Goal: Information Seeking & Learning: Find specific fact

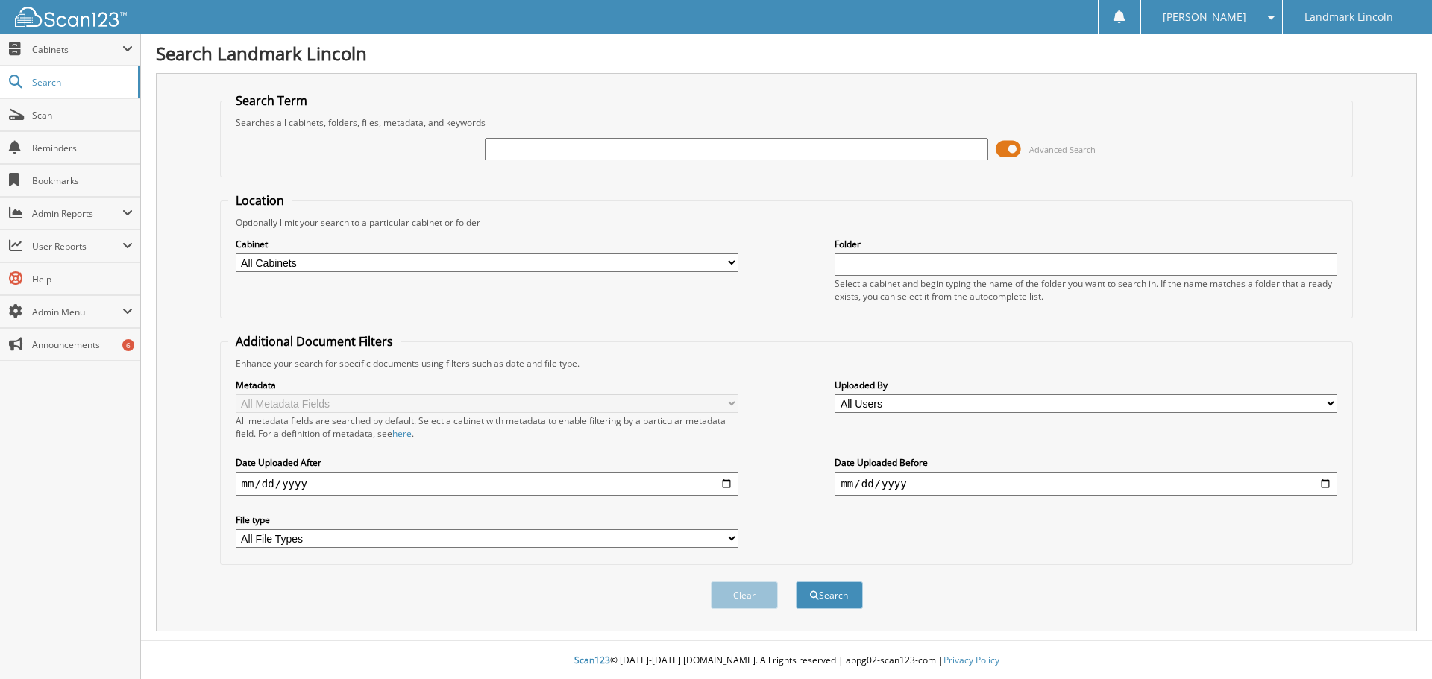
click at [517, 146] on input "text" at bounding box center [736, 149] width 503 height 22
type input "309531"
click at [796, 582] on button "Search" at bounding box center [829, 596] width 67 height 28
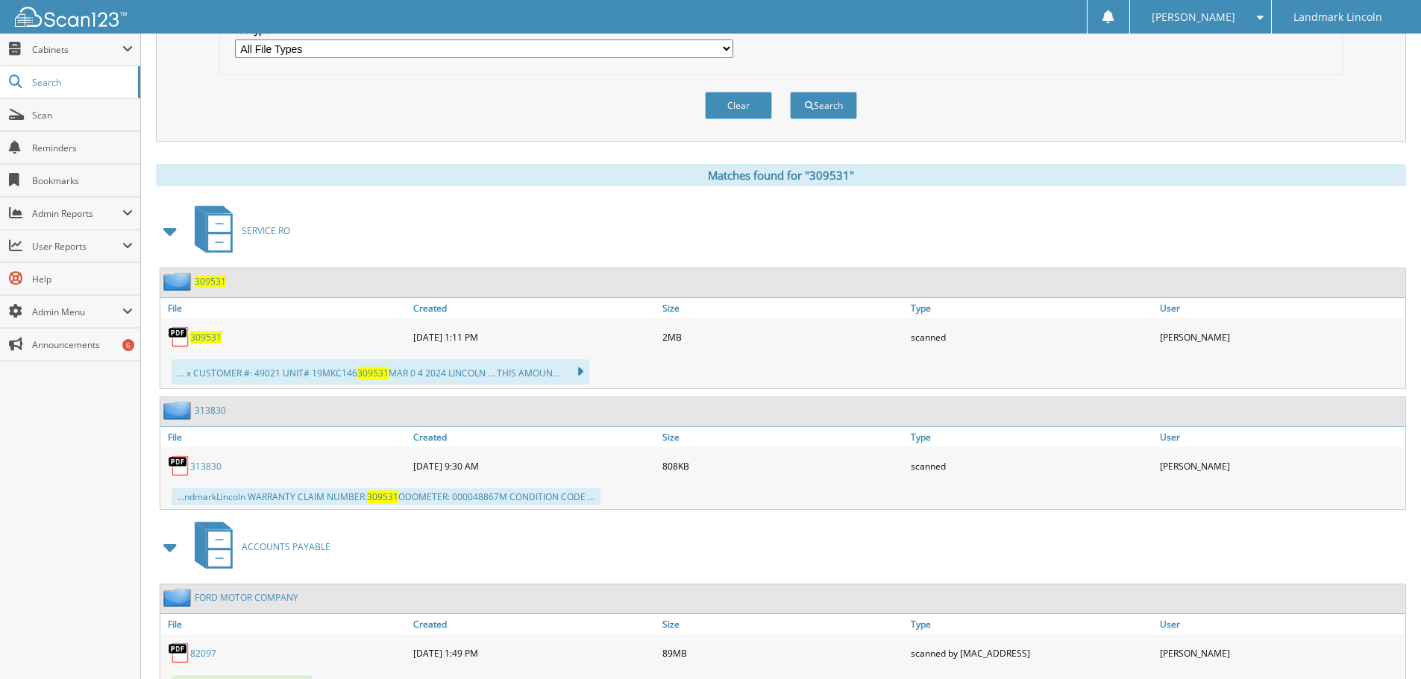
scroll to position [447, 0]
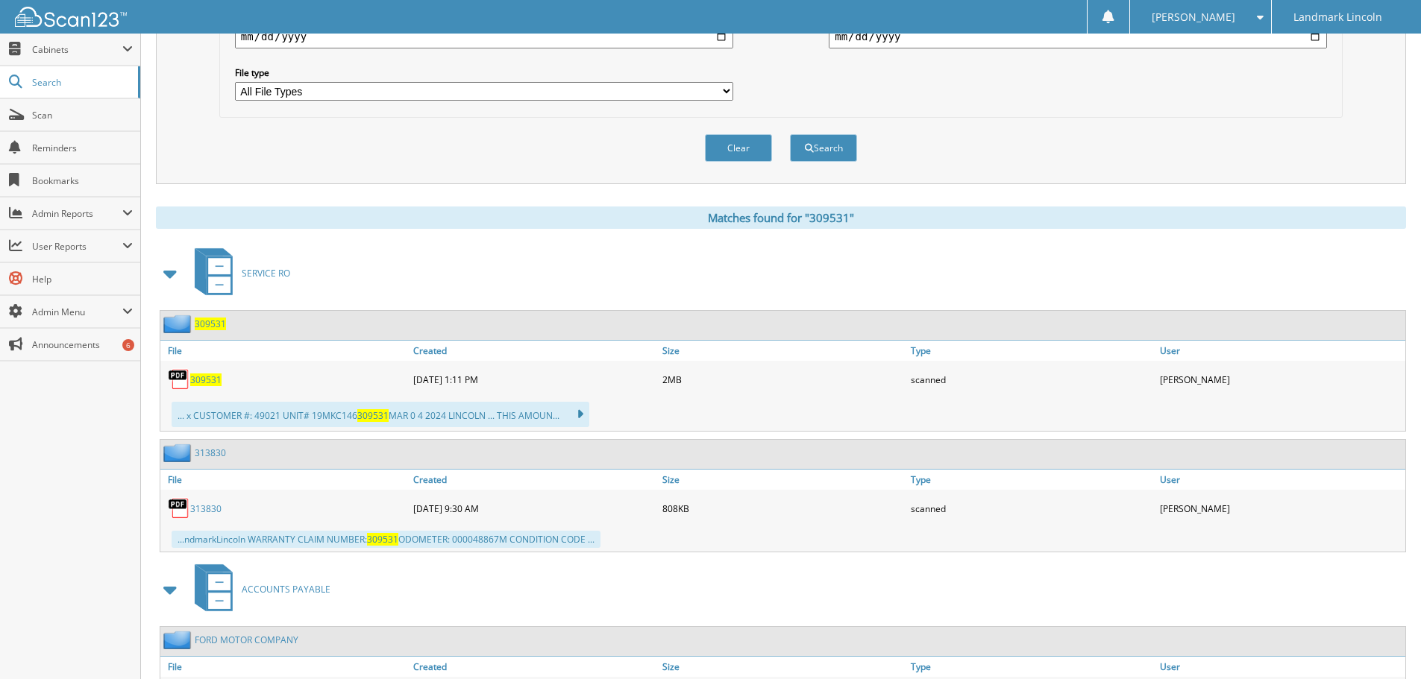
click at [195, 381] on span "309531" at bounding box center [205, 380] width 31 height 13
click at [207, 378] on span "309531" at bounding box center [205, 380] width 31 height 13
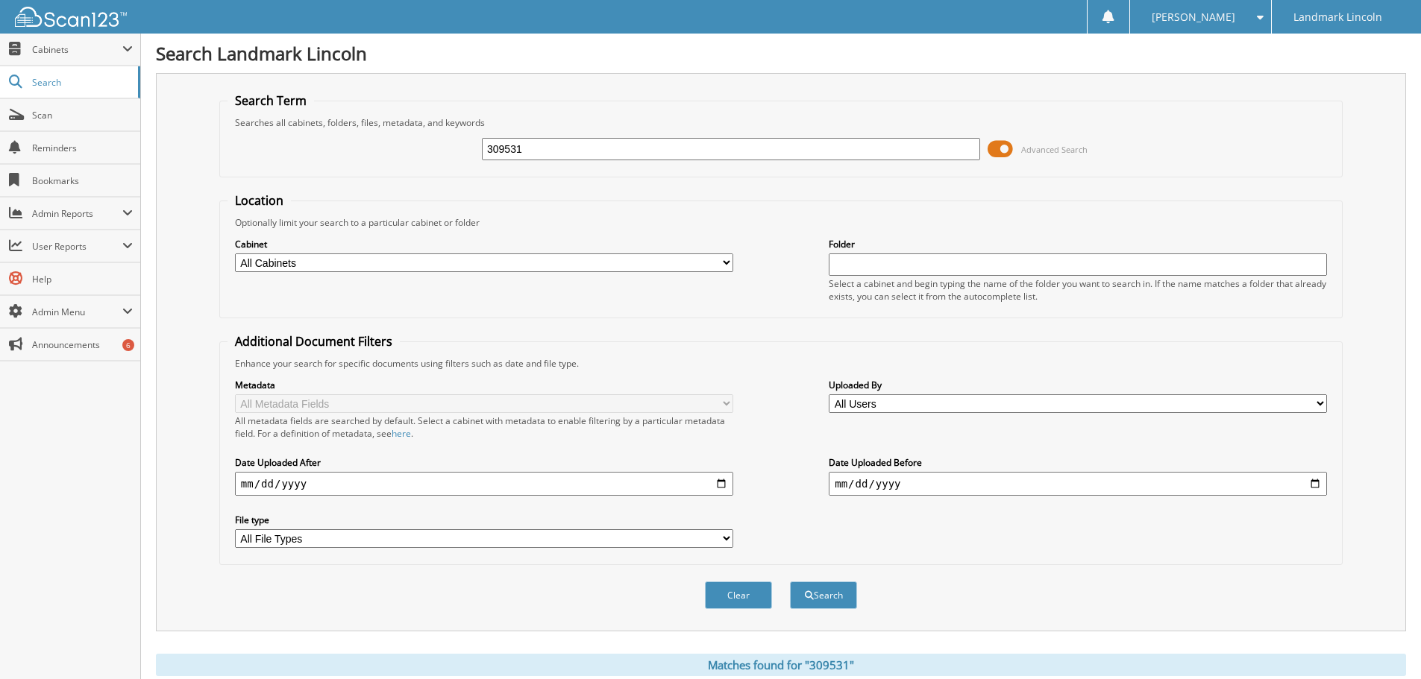
drag, startPoint x: 551, startPoint y: 151, endPoint x: 383, endPoint y: 156, distance: 168.6
click at [385, 156] on div "309531 Advanced Search" at bounding box center [780, 149] width 1107 height 40
click at [579, 151] on input "text" at bounding box center [731, 149] width 498 height 22
type input "3"
type input "313830"
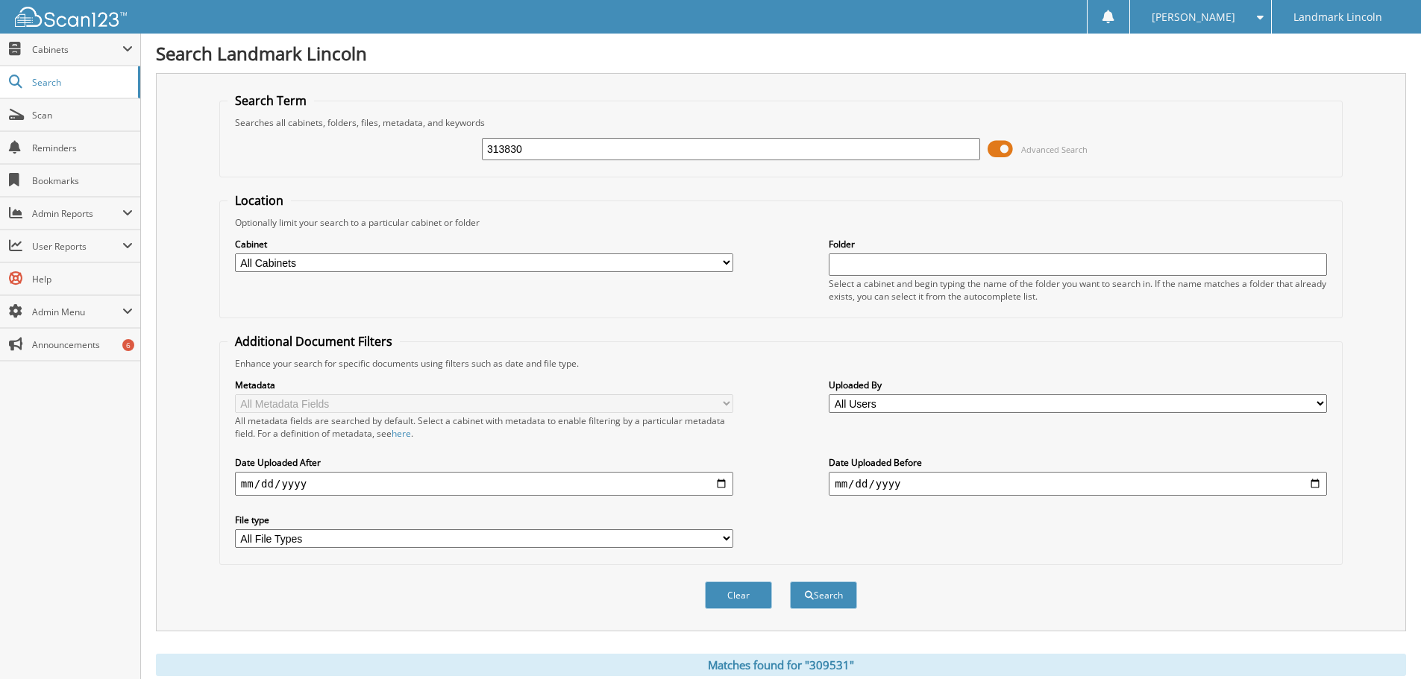
click at [790, 582] on button "Search" at bounding box center [823, 596] width 67 height 28
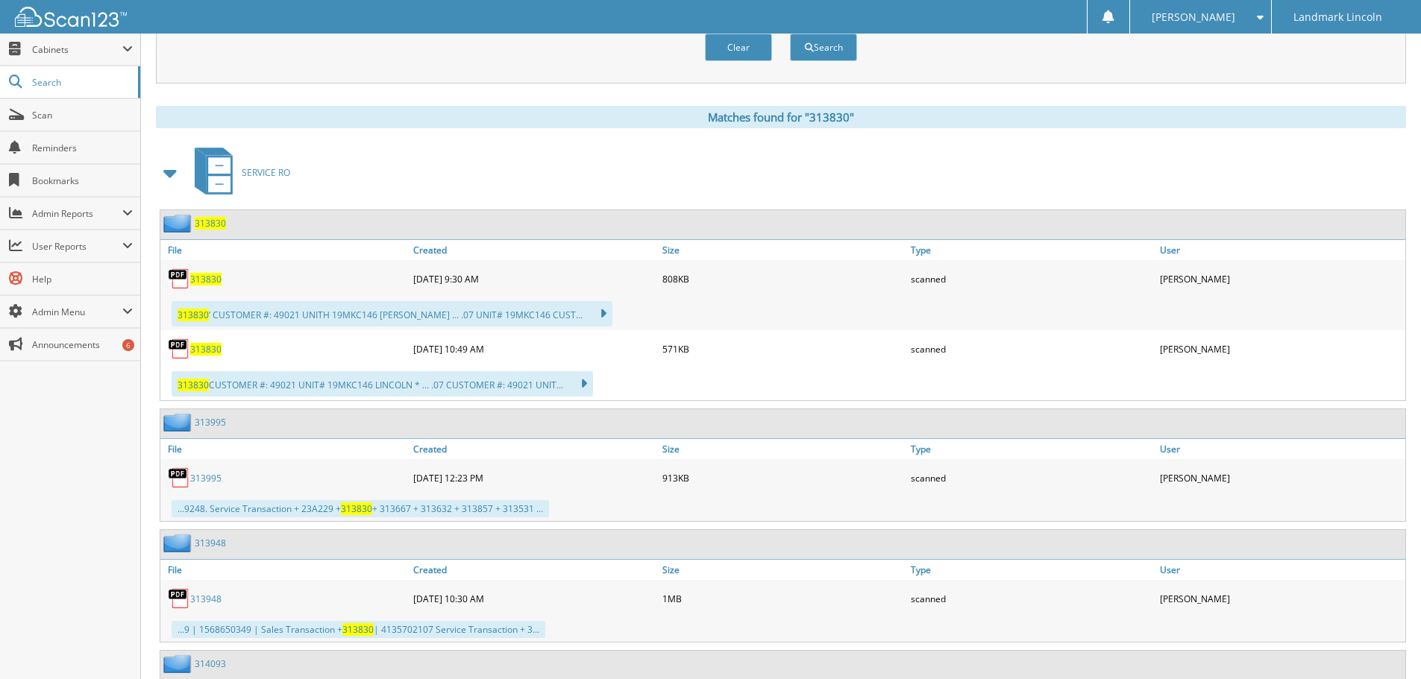
scroll to position [522, 0]
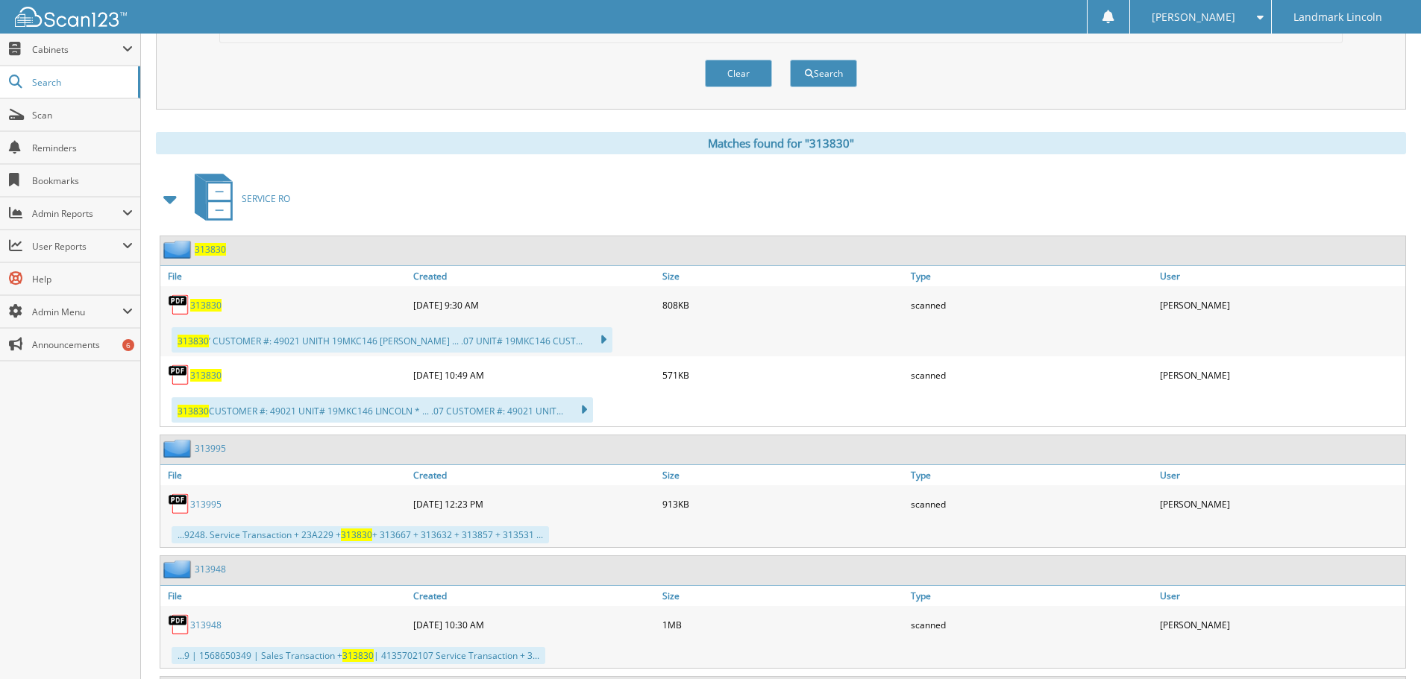
click at [206, 307] on span "313830" at bounding box center [205, 305] width 31 height 13
